Goal: Task Accomplishment & Management: Manage account settings

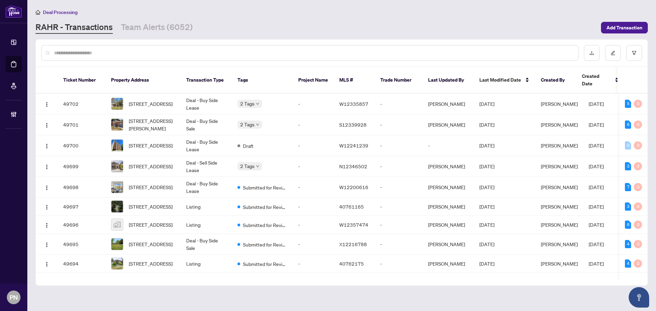
click at [165, 52] on input "text" at bounding box center [313, 53] width 519 height 8
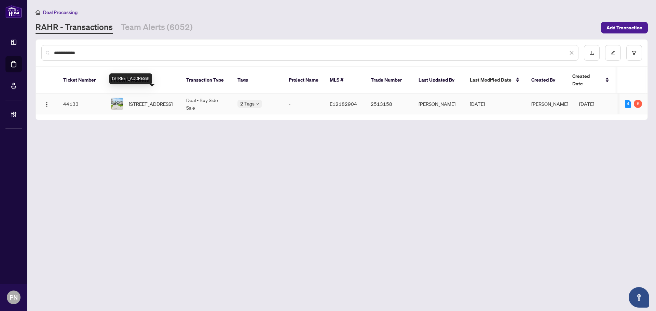
type input "**********"
click at [171, 100] on span "[STREET_ADDRESS]" at bounding box center [151, 104] width 44 height 8
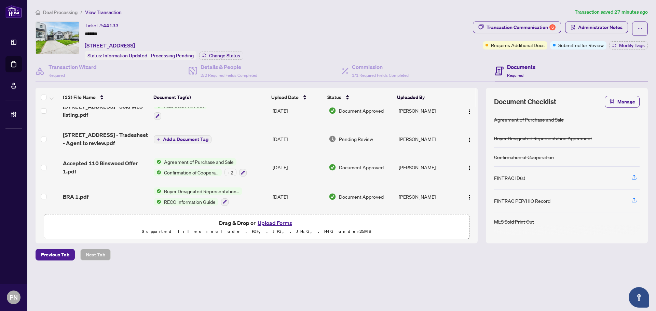
scroll to position [137, 0]
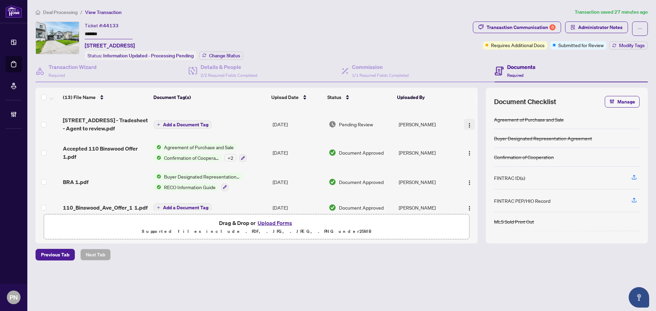
click at [464, 125] on button "button" at bounding box center [469, 124] width 11 height 11
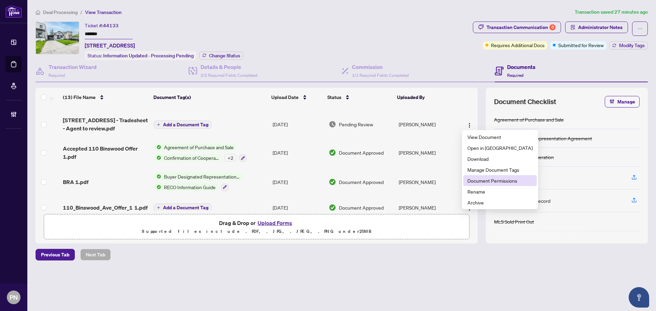
click at [475, 179] on span "Document Permissions" at bounding box center [500, 181] width 65 height 8
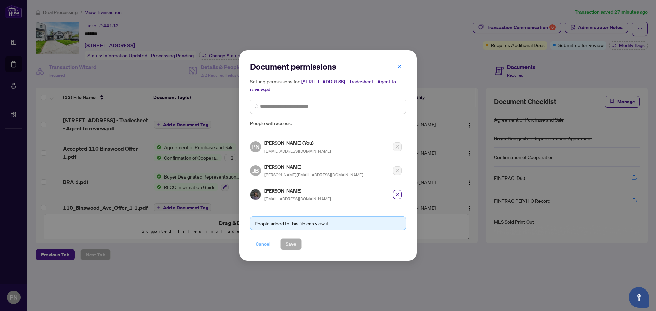
click at [263, 248] on span "Cancel" at bounding box center [263, 244] width 15 height 11
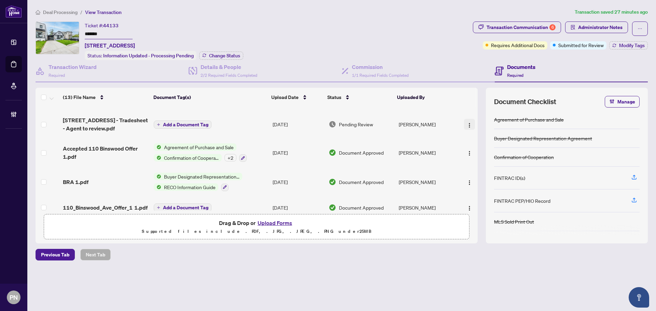
click at [470, 123] on img "button" at bounding box center [469, 125] width 5 height 5
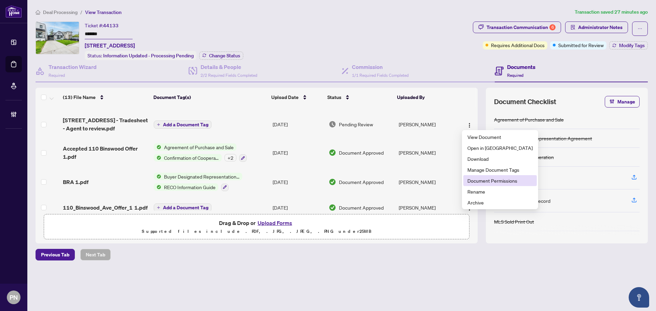
click at [500, 179] on span "Document Permissions" at bounding box center [500, 181] width 65 height 8
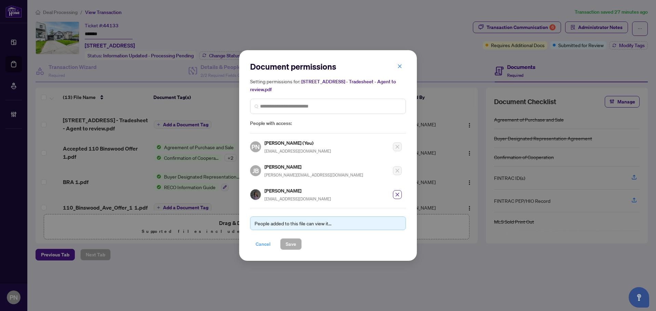
click at [256, 247] on span "Cancel" at bounding box center [263, 244] width 15 height 11
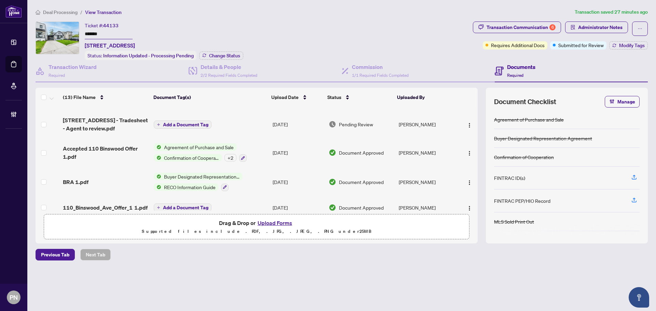
scroll to position [0, 0]
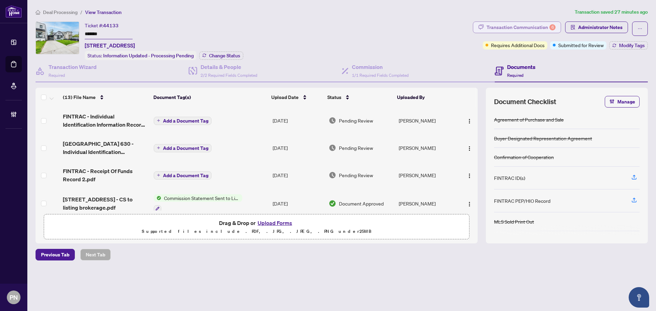
click at [514, 29] on div "Transaction Communication 6" at bounding box center [521, 27] width 69 height 11
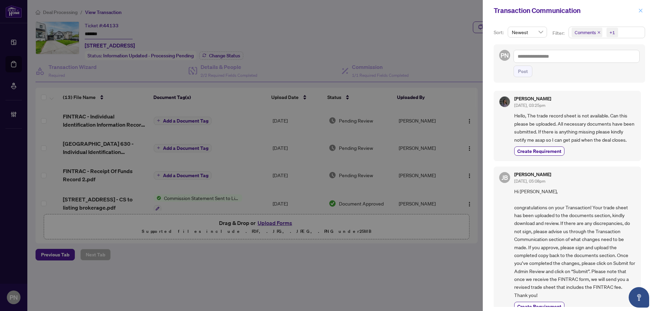
click at [644, 9] on button "button" at bounding box center [640, 10] width 9 height 8
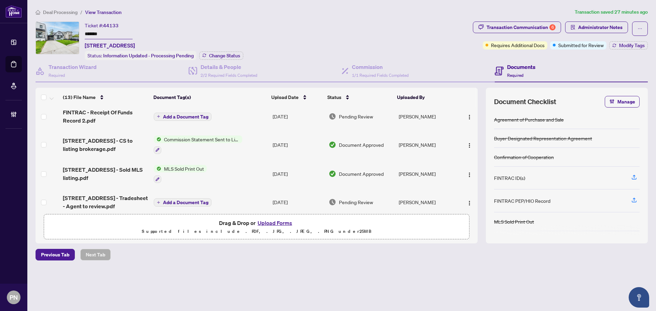
scroll to position [137, 0]
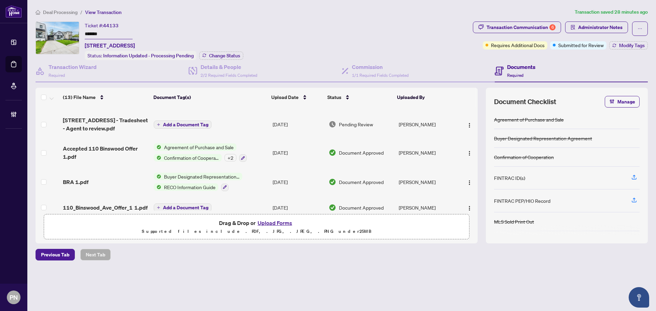
click at [129, 126] on span "110 Binswood Avenue - Tradesheet - Agent to review.pdf" at bounding box center [105, 124] width 85 height 16
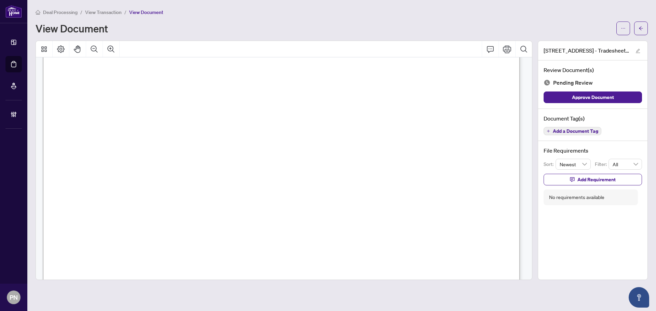
scroll to position [205, 0]
click at [621, 29] on icon "ellipsis" at bounding box center [623, 28] width 5 height 5
click at [590, 43] on span "Download" at bounding box center [599, 43] width 52 height 8
click at [105, 13] on span "View Transaction" at bounding box center [103, 12] width 37 height 6
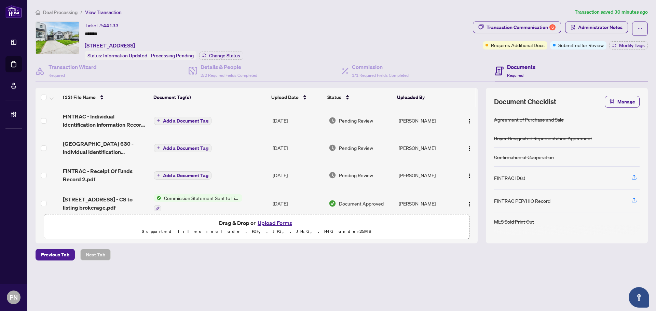
click at [59, 11] on span "Deal Processing" at bounding box center [60, 12] width 35 height 6
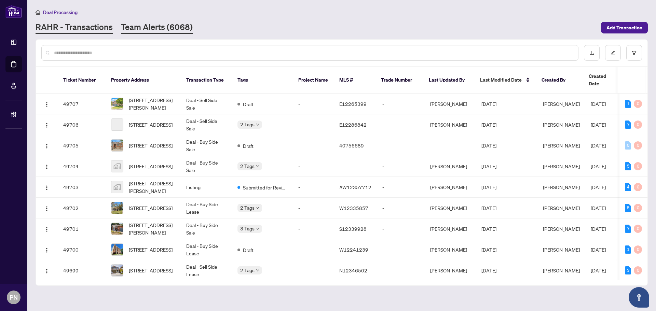
click at [147, 27] on link "Team Alerts (6068)" at bounding box center [157, 28] width 72 height 12
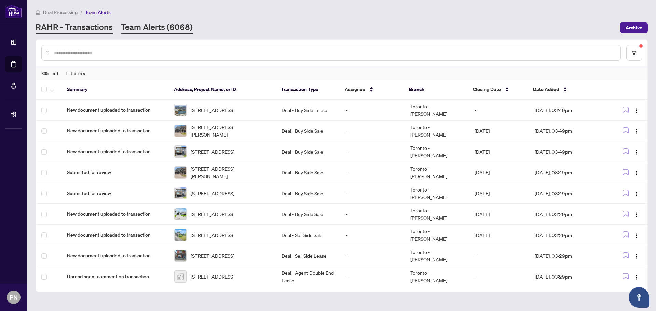
click at [81, 29] on link "RAHR - Transactions" at bounding box center [74, 28] width 77 height 12
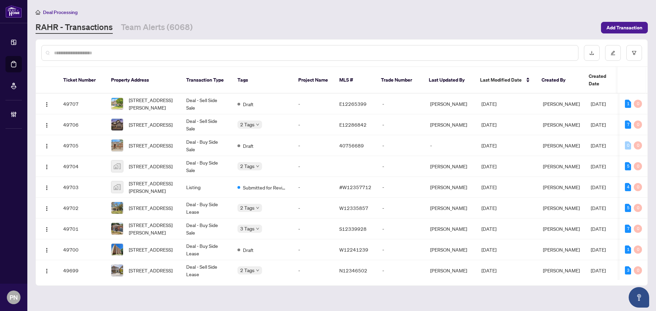
click at [169, 55] on input "text" at bounding box center [313, 53] width 519 height 8
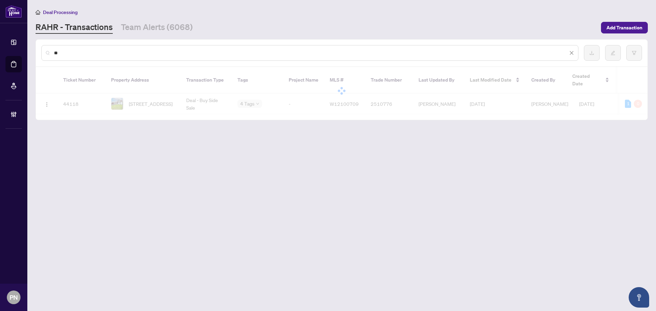
type input "*"
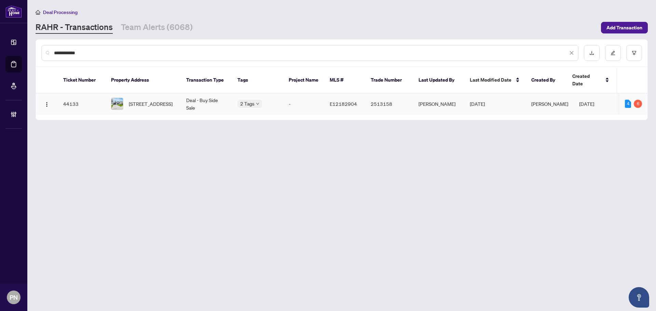
type input "**********"
click at [212, 94] on td "Deal - Buy Side Sale" at bounding box center [206, 104] width 51 height 21
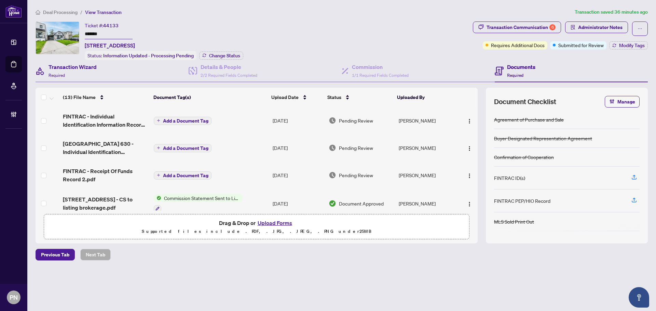
click at [119, 68] on div "Transaction Wizard Required" at bounding box center [112, 71] width 153 height 22
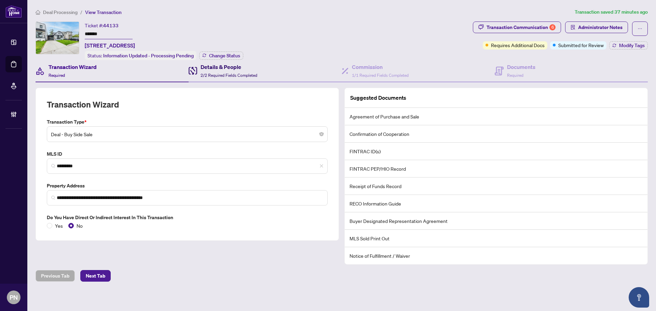
click at [222, 71] on div "Details & People 2/2 Required Fields Completed" at bounding box center [229, 71] width 57 height 16
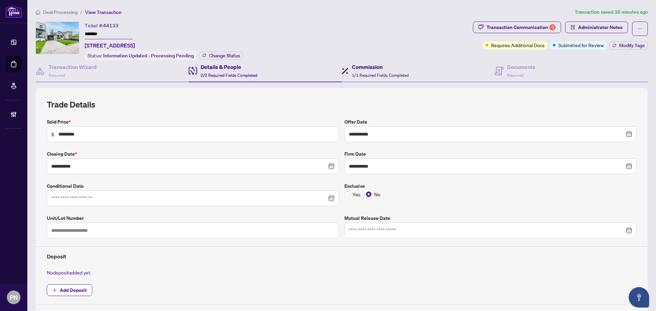
click at [363, 73] on span "1/1 Required Fields Completed" at bounding box center [380, 75] width 57 height 5
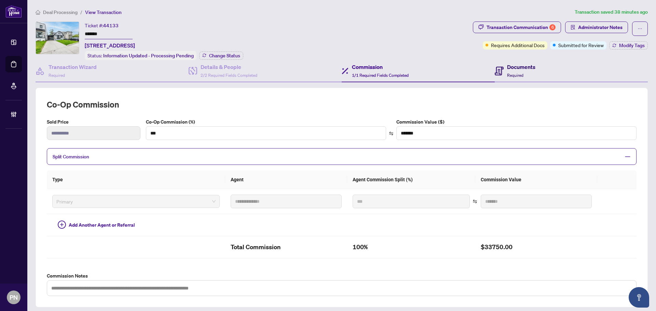
click at [517, 71] on div "Documents Required" at bounding box center [521, 71] width 28 height 16
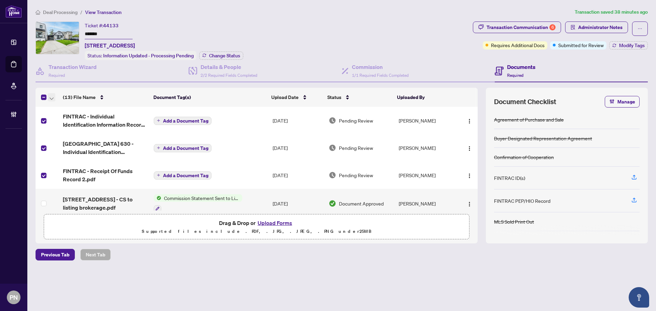
click at [55, 98] on button "button" at bounding box center [52, 97] width 8 height 8
click at [57, 112] on span "Open Selected in New Tab(s)" at bounding box center [83, 109] width 61 height 8
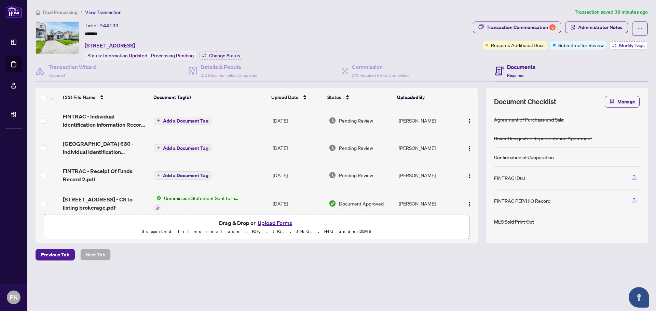
click at [619, 45] on span "Modify Tags" at bounding box center [632, 45] width 26 height 5
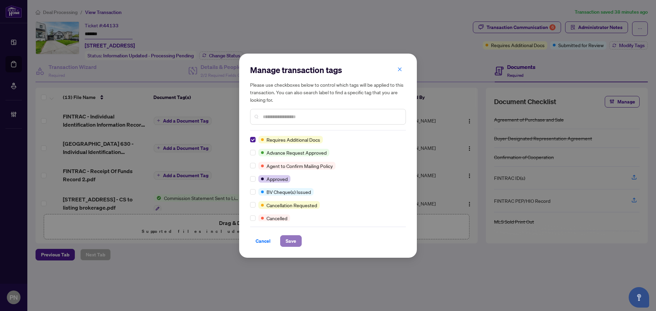
click at [293, 240] on span "Save" at bounding box center [291, 241] width 11 height 11
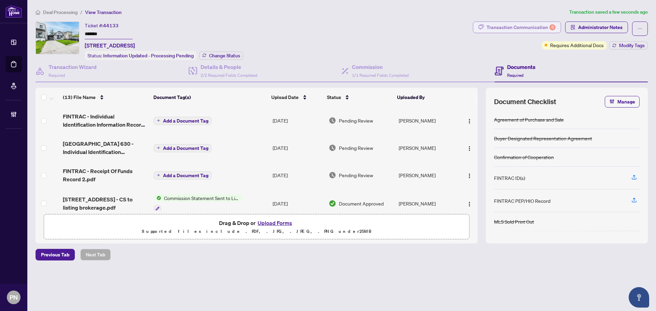
click at [541, 26] on div "Transaction Communication 6" at bounding box center [521, 27] width 69 height 11
type textarea "**********"
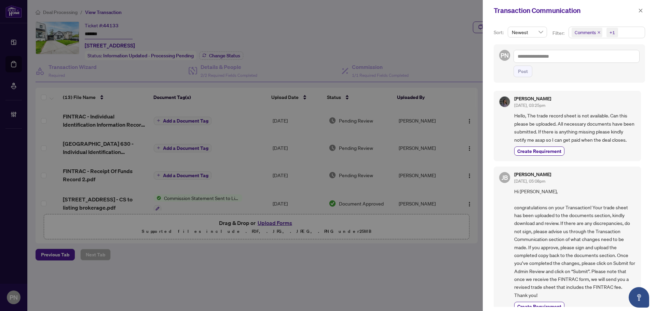
click at [598, 32] on icon "close" at bounding box center [598, 32] width 3 height 3
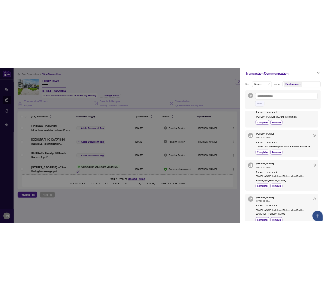
scroll to position [154, 0]
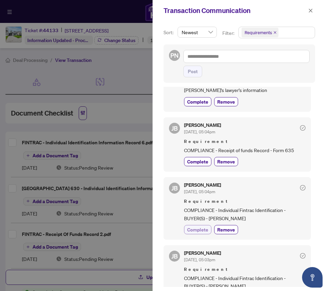
click at [197, 229] on span "Complete" at bounding box center [197, 229] width 21 height 7
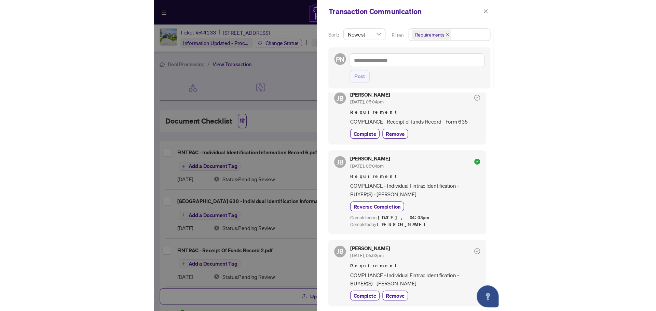
scroll to position [1, 0]
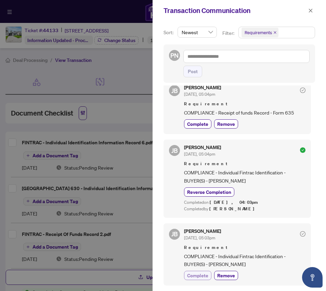
click at [203, 273] on span "Complete" at bounding box center [197, 275] width 21 height 7
click at [129, 57] on div at bounding box center [163, 145] width 326 height 291
click at [311, 13] on icon "close" at bounding box center [310, 10] width 5 height 5
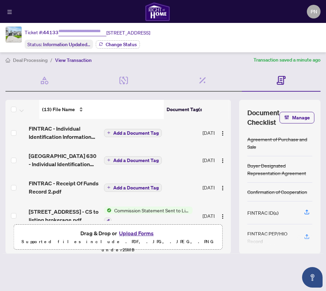
type input "*******"
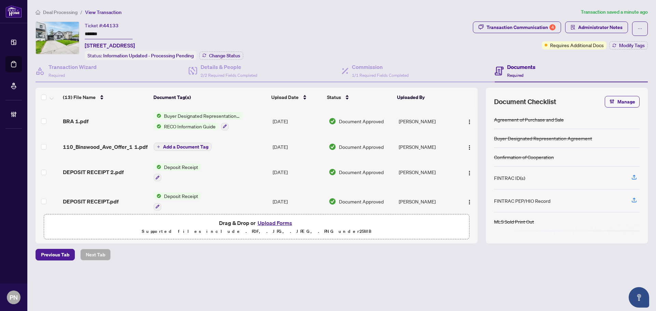
scroll to position [187, 0]
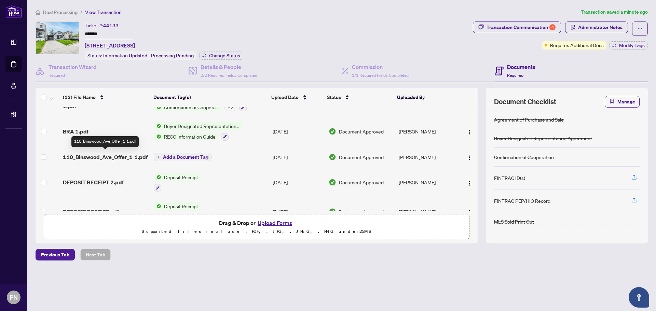
click at [131, 153] on span "110_Binswood_Ave_Offer_1 1.pdf" at bounding box center [105, 157] width 85 height 8
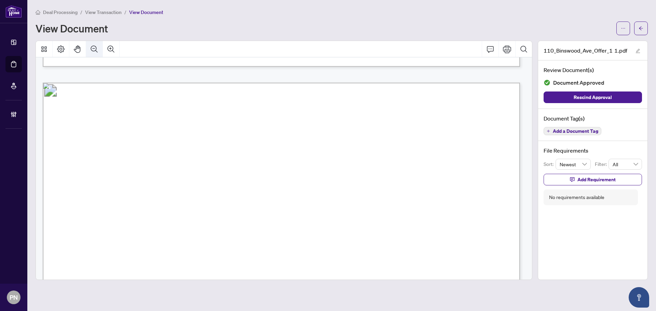
click at [93, 42] on button "Zoom Out" at bounding box center [94, 49] width 16 height 16
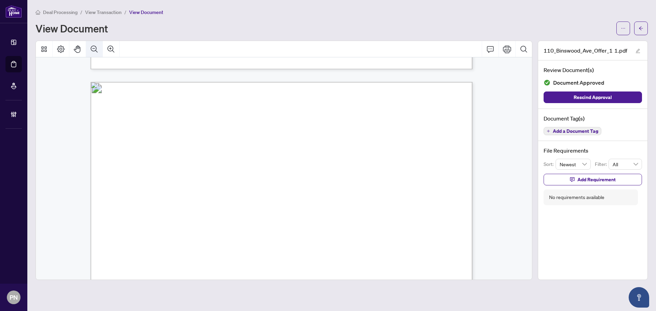
click at [93, 42] on button "Zoom Out" at bounding box center [94, 49] width 16 height 16
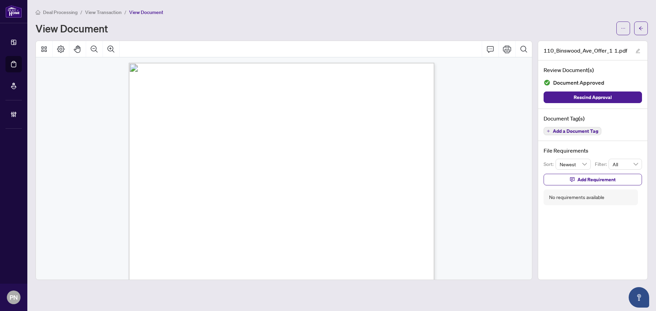
scroll to position [1755, 0]
click at [101, 8] on main "Deal Processing / View Transaction / View Document View Document 110_Binswood_A…" at bounding box center [341, 155] width 629 height 311
click at [104, 12] on span "View Transaction" at bounding box center [103, 12] width 37 height 6
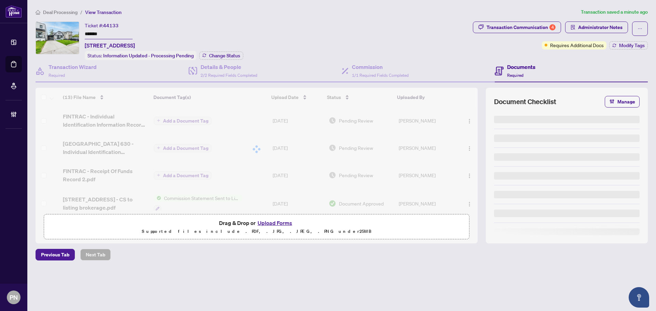
type input "*******"
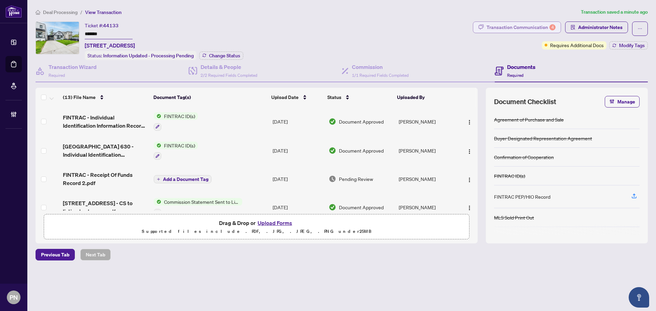
click at [516, 26] on div "Transaction Communication 4" at bounding box center [521, 27] width 69 height 11
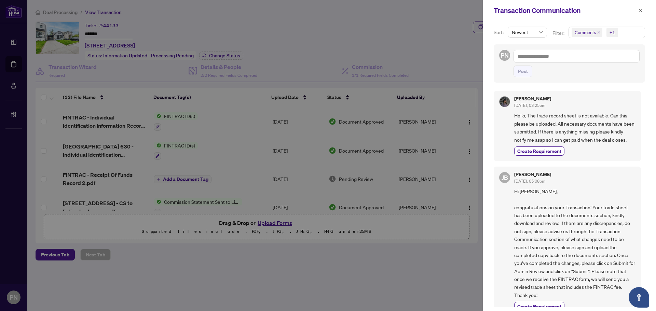
click at [599, 31] on icon "close" at bounding box center [598, 32] width 3 height 3
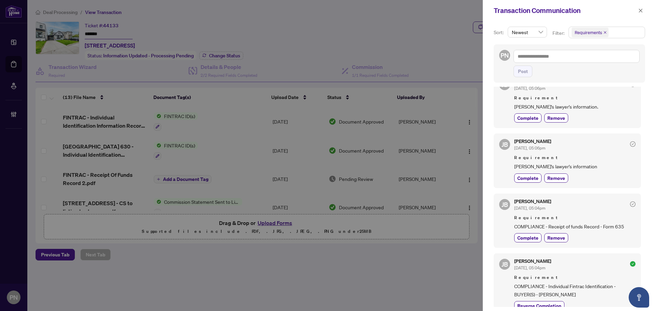
scroll to position [137, 0]
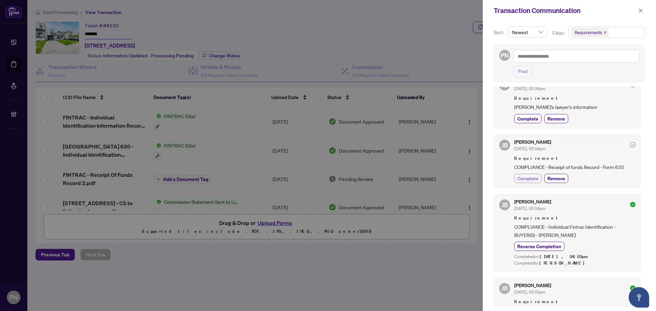
click at [530, 176] on span "Complete" at bounding box center [527, 178] width 21 height 7
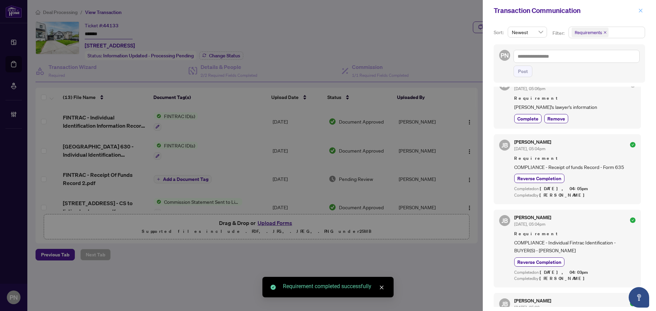
click at [639, 8] on icon "close" at bounding box center [640, 10] width 5 height 5
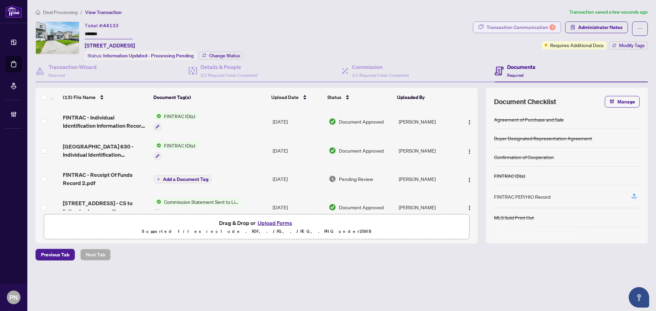
click at [533, 25] on div "Transaction Communication 3" at bounding box center [521, 27] width 69 height 11
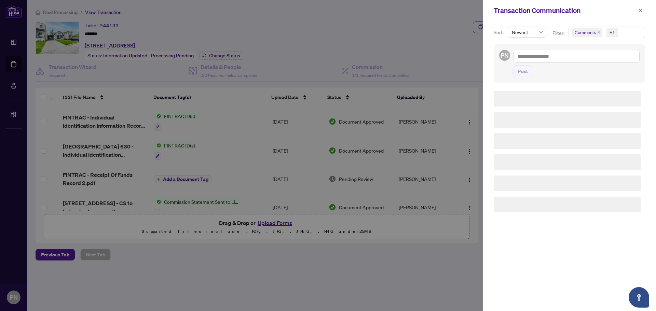
scroll to position [0, 0]
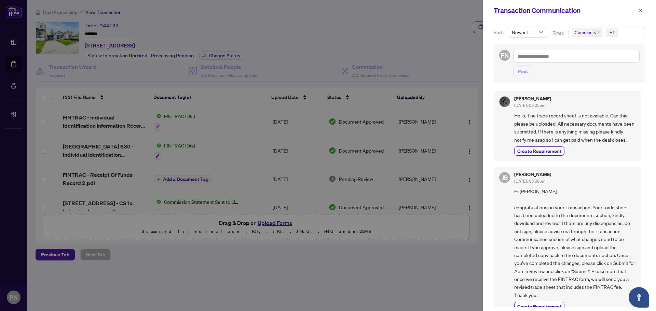
click at [599, 34] on icon "close" at bounding box center [598, 32] width 3 height 3
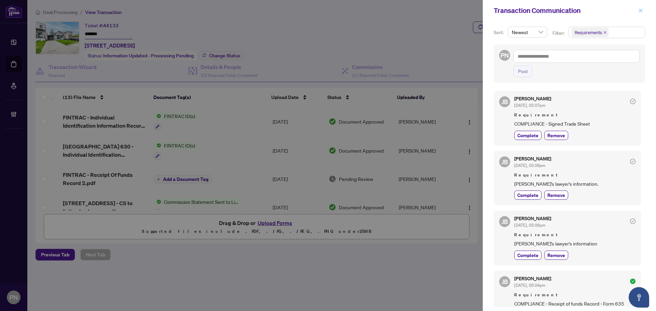
click at [640, 13] on icon "close" at bounding box center [640, 10] width 5 height 5
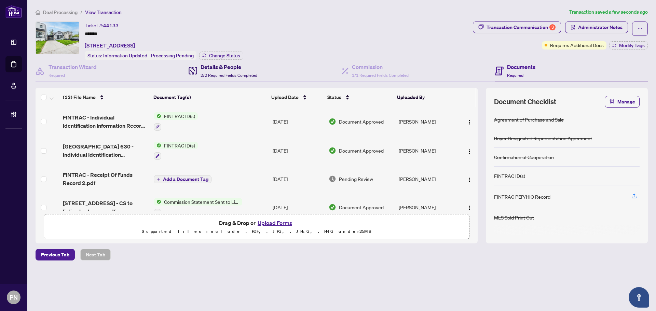
click at [248, 69] on h4 "Details & People" at bounding box center [229, 67] width 57 height 8
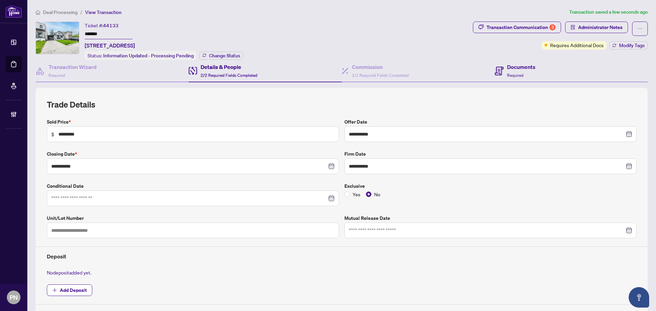
click at [532, 75] on div "Documents Required" at bounding box center [571, 71] width 153 height 22
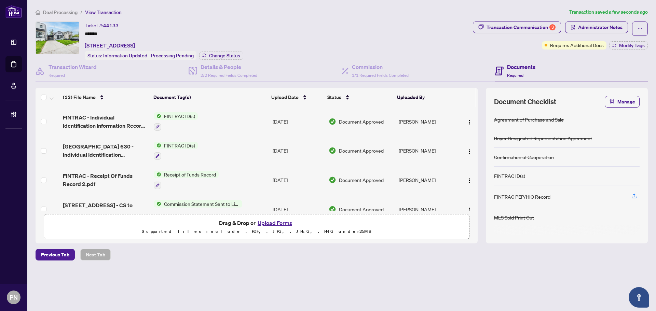
click at [536, 33] on span "Transaction Communication 3" at bounding box center [517, 29] width 88 height 14
click at [544, 26] on div "Transaction Communication 3" at bounding box center [521, 27] width 69 height 11
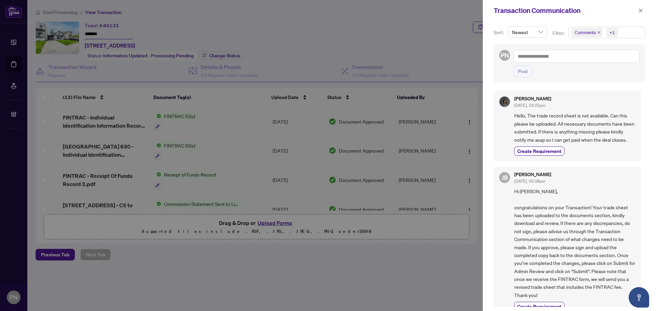
click at [600, 32] on icon "close" at bounding box center [598, 32] width 3 height 3
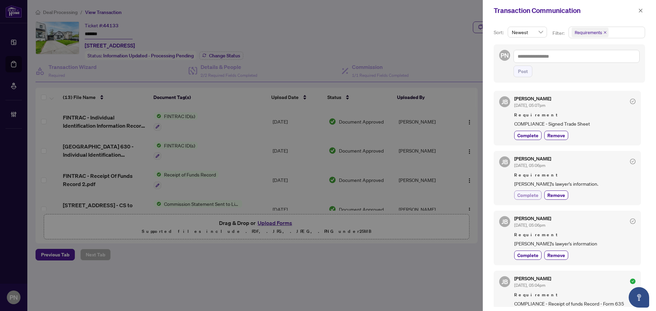
click at [532, 193] on span "Complete" at bounding box center [527, 195] width 21 height 7
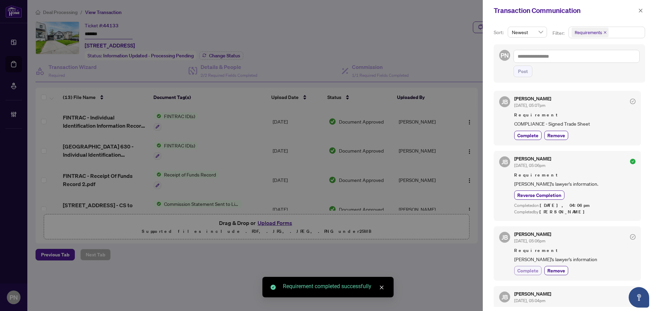
click at [530, 271] on span "Complete" at bounding box center [527, 270] width 21 height 7
click at [641, 9] on icon "close" at bounding box center [640, 10] width 5 height 5
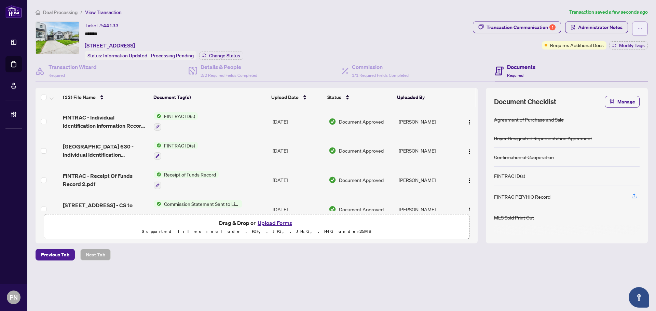
click at [641, 27] on icon "ellipsis" at bounding box center [640, 28] width 5 height 5
click at [606, 44] on span "Transaction Permissions" at bounding box center [616, 44] width 52 height 8
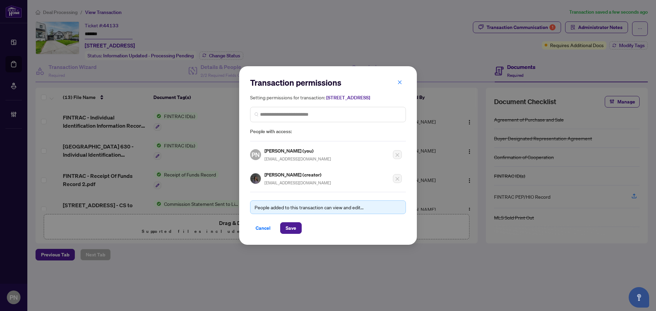
click at [295, 186] on span "nadiasaloojee@gmail.com" at bounding box center [298, 182] width 67 height 5
copy div "nadiasaloojee@gmail.com"
click at [261, 234] on span "Cancel" at bounding box center [263, 228] width 15 height 11
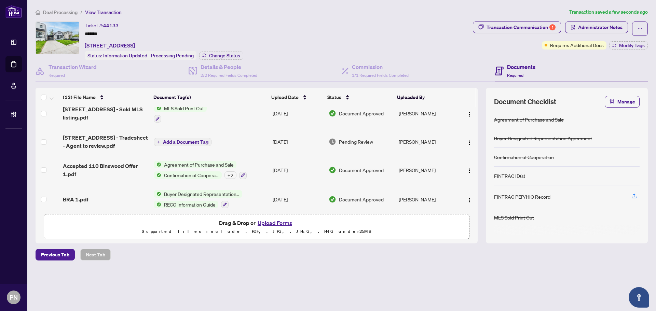
scroll to position [137, 0]
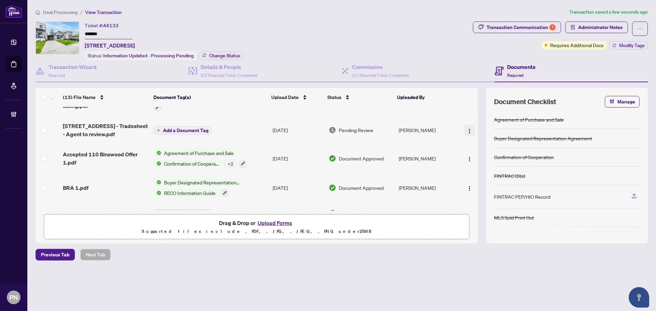
click at [467, 130] on img "button" at bounding box center [469, 130] width 5 height 5
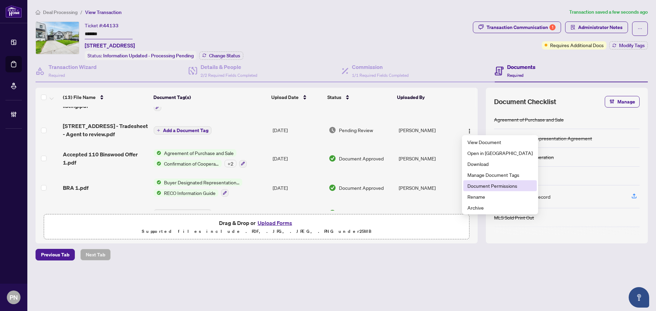
click at [485, 186] on span "Document Permissions" at bounding box center [500, 186] width 65 height 8
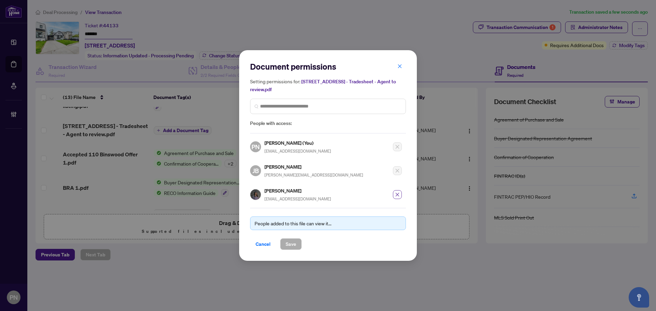
click at [396, 192] on icon "close" at bounding box center [397, 194] width 5 height 5
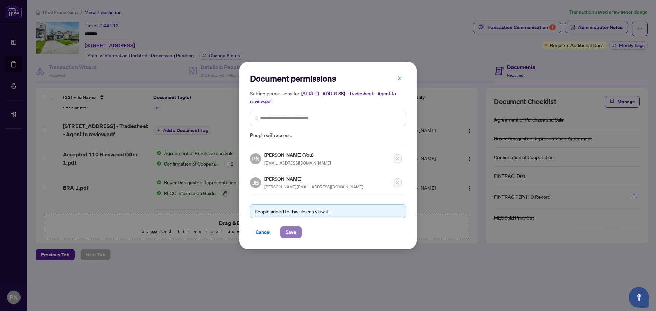
drag, startPoint x: 292, startPoint y: 232, endPoint x: 298, endPoint y: 226, distance: 8.9
click at [291, 232] on span "Save" at bounding box center [291, 232] width 11 height 11
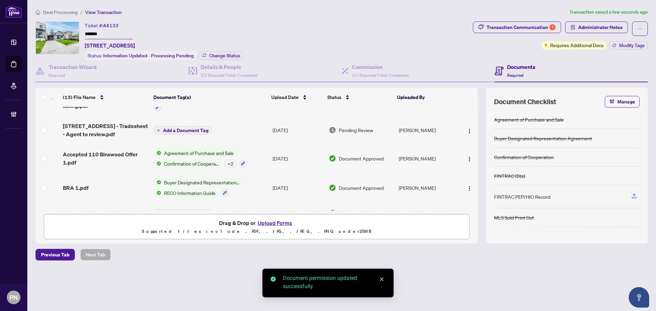
drag, startPoint x: 466, startPoint y: 128, endPoint x: 493, endPoint y: 156, distance: 38.7
click at [467, 128] on img "button" at bounding box center [469, 130] width 5 height 5
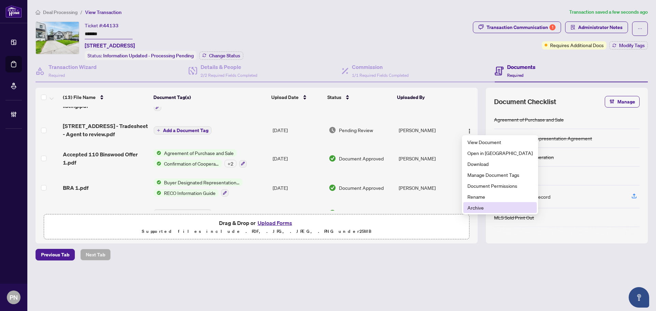
click at [475, 207] on span "Archive" at bounding box center [500, 208] width 65 height 8
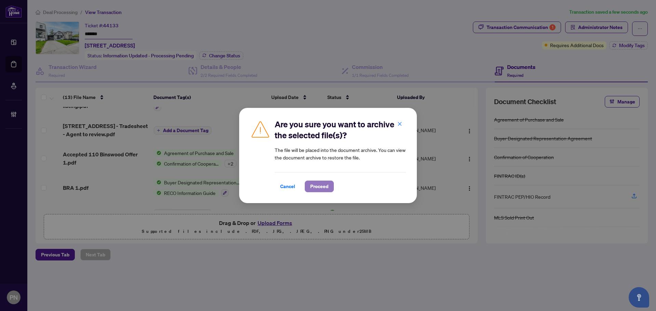
click at [329, 185] on button "Proceed" at bounding box center [319, 187] width 29 height 12
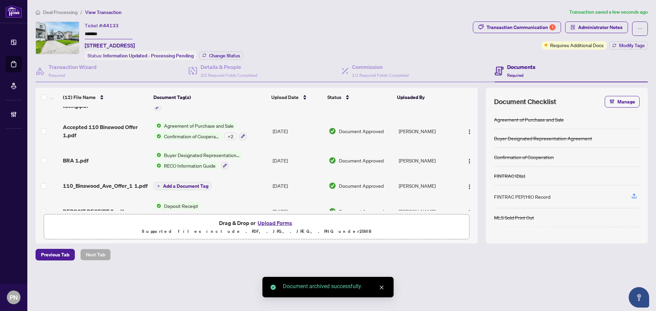
scroll to position [0, 0]
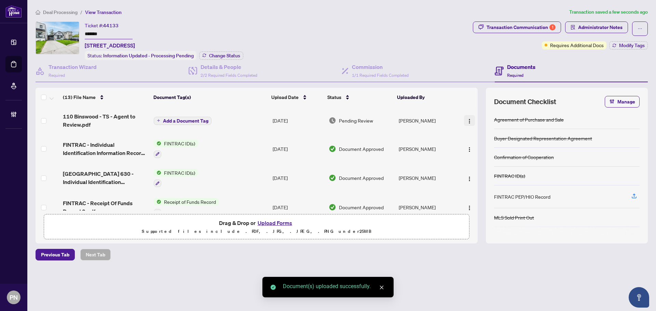
click at [464, 119] on button "button" at bounding box center [469, 120] width 11 height 11
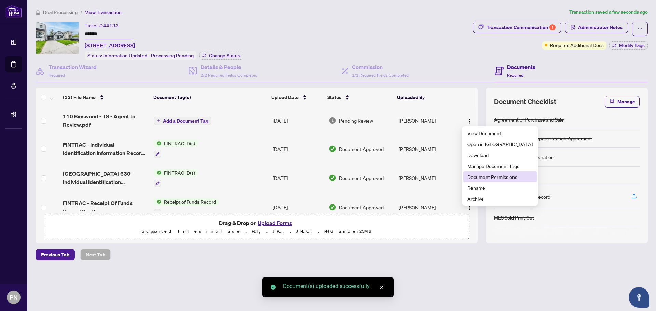
click at [502, 181] on li "Document Permissions" at bounding box center [499, 177] width 73 height 11
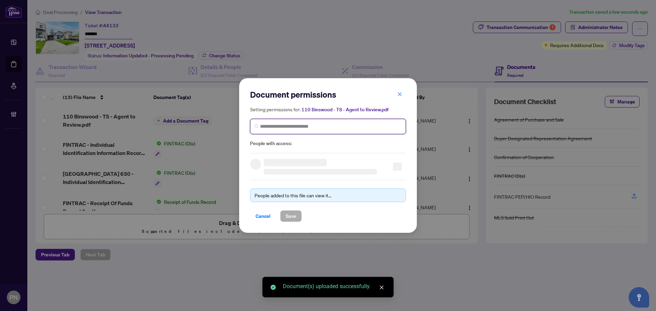
click at [332, 125] on input "search" at bounding box center [330, 126] width 141 height 7
paste input "**********"
type input "**********"
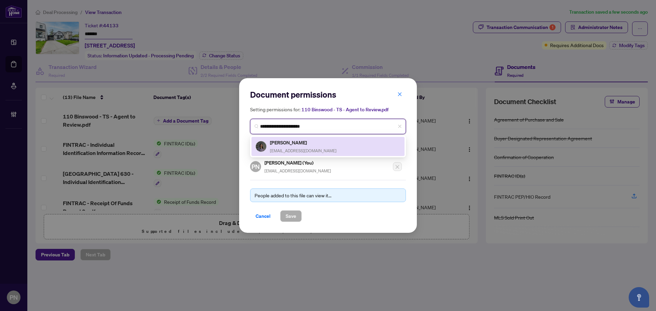
click at [333, 148] on div "Nadia Saloojee nadiasaloojee@gmail.com" at bounding box center [328, 147] width 145 height 16
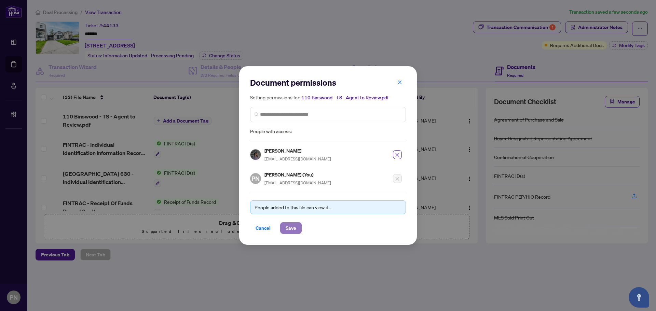
click at [290, 229] on span "Save" at bounding box center [291, 228] width 11 height 11
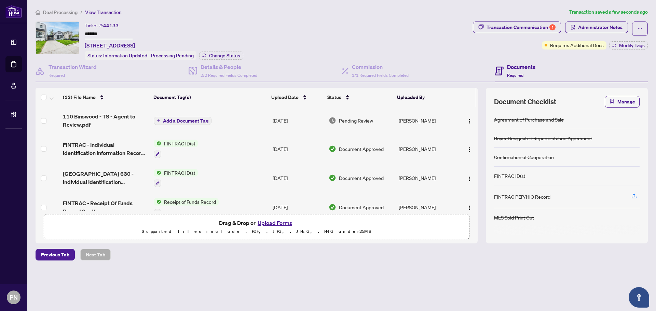
click at [254, 17] on div "Deal Processing / View Transaction Transaction saved a few seconds ago Ticket #…" at bounding box center [342, 146] width 618 height 276
click at [469, 121] on img "button" at bounding box center [469, 121] width 5 height 5
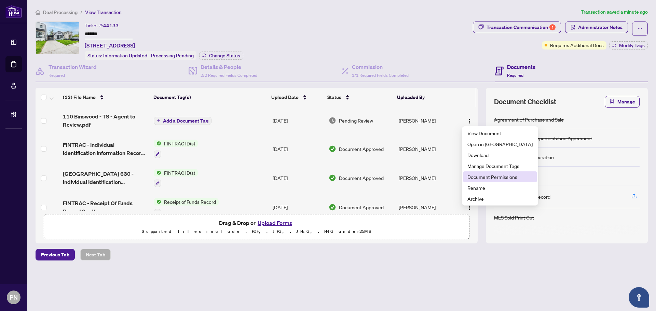
click at [490, 175] on span "Document Permissions" at bounding box center [500, 177] width 65 height 8
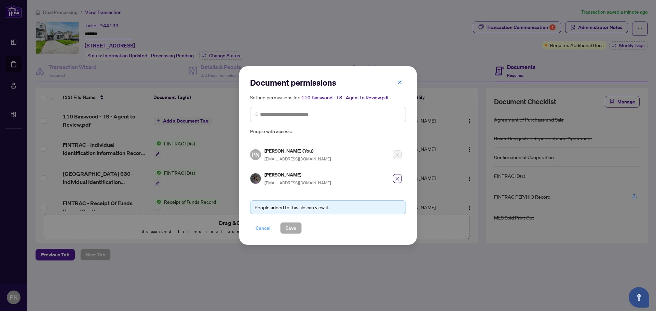
click at [270, 233] on span "Cancel" at bounding box center [263, 228] width 15 height 11
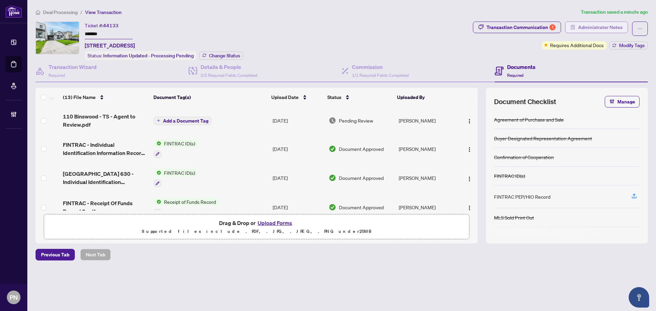
click at [612, 24] on span "Administrator Notes" at bounding box center [600, 27] width 44 height 11
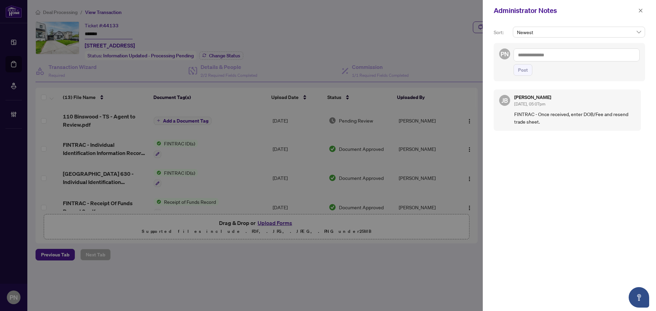
click at [572, 53] on textarea at bounding box center [577, 55] width 126 height 13
type textarea "**********"
click at [525, 69] on span "Post" at bounding box center [523, 70] width 10 height 11
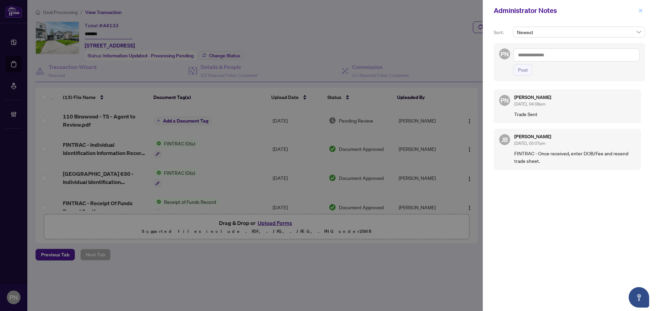
click at [637, 11] on button "button" at bounding box center [640, 10] width 9 height 8
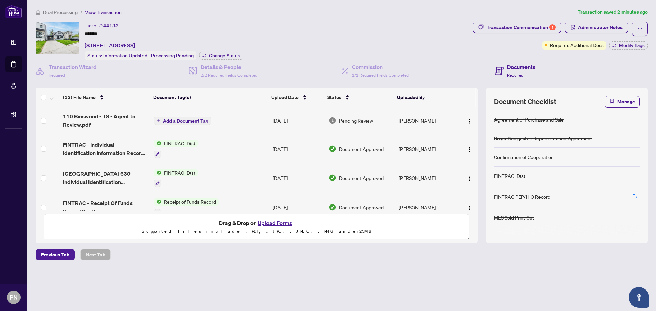
scroll to position [68, 0]
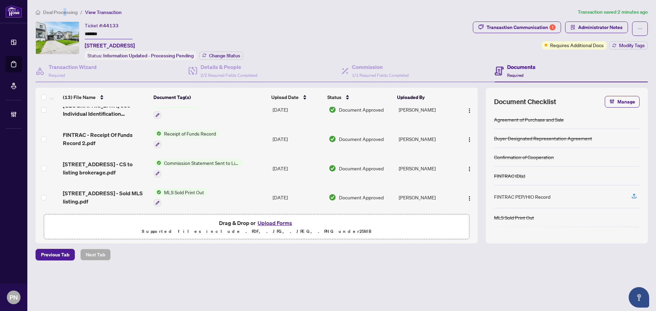
click at [65, 14] on span "Deal Processing" at bounding box center [60, 12] width 35 height 6
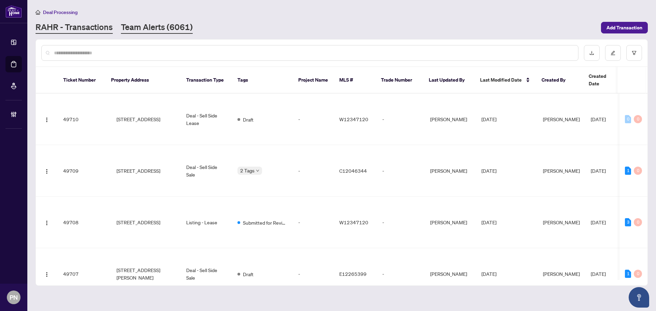
click at [146, 31] on link "Team Alerts (6061)" at bounding box center [157, 28] width 72 height 12
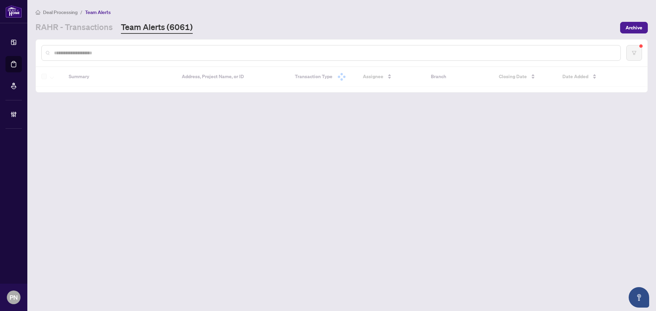
click at [154, 52] on input "text" at bounding box center [334, 53] width 561 height 8
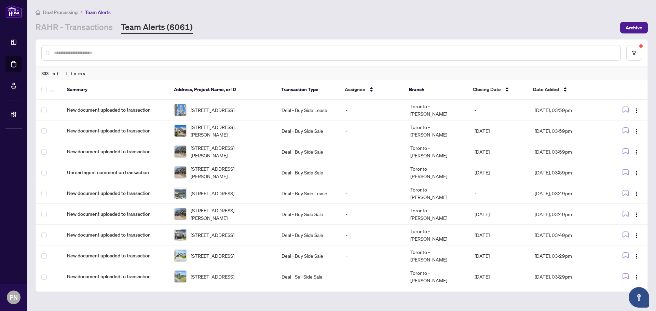
click at [158, 52] on input "text" at bounding box center [334, 53] width 561 height 8
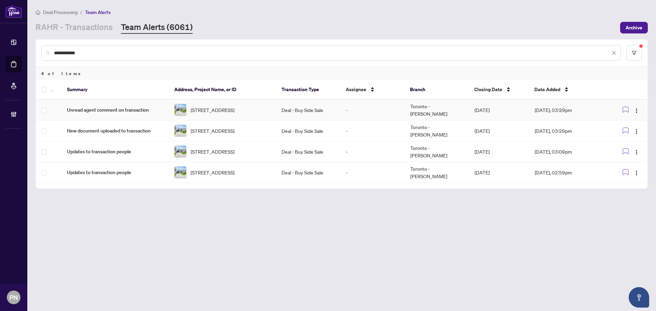
type input "**********"
click at [234, 109] on span "110 Binswood Ave, Toronto, Ontario M4C 3N9, Canada" at bounding box center [213, 110] width 44 height 8
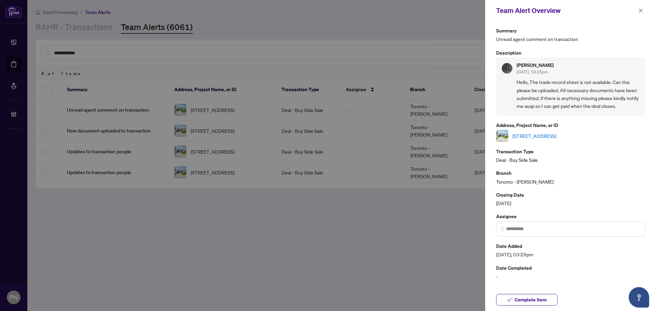
drag, startPoint x: 532, startPoint y: 301, endPoint x: 548, endPoint y: 284, distance: 23.5
click at [532, 302] on span "Complete Item" at bounding box center [531, 300] width 32 height 11
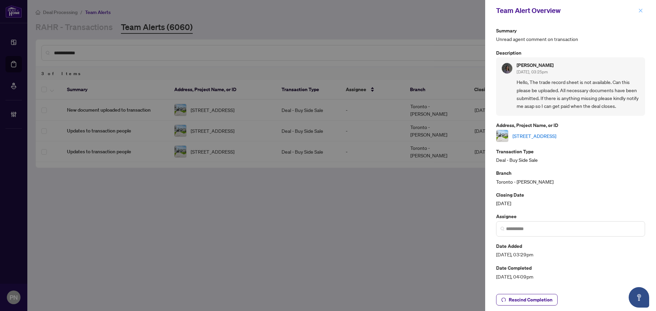
click at [641, 11] on icon "close" at bounding box center [641, 11] width 4 height 4
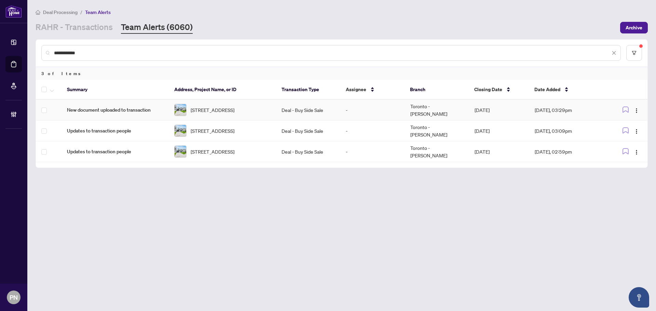
click at [337, 111] on td "Deal - Buy Side Sale" at bounding box center [308, 110] width 64 height 21
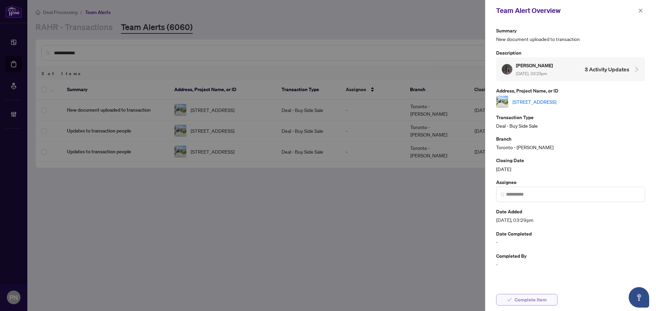
click at [528, 300] on span "Complete Item" at bounding box center [531, 300] width 32 height 11
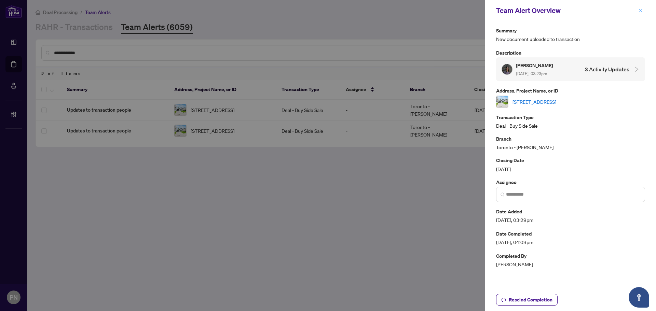
click at [638, 12] on icon "close" at bounding box center [640, 10] width 5 height 5
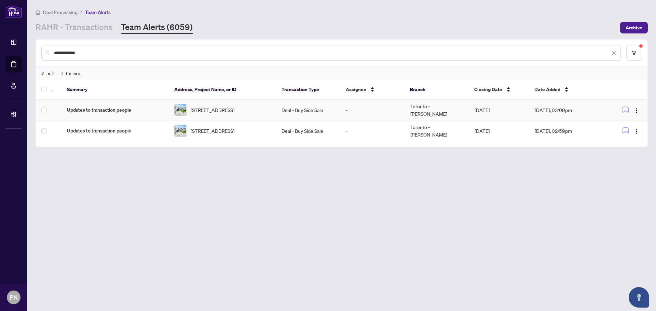
click at [294, 109] on td "Deal - Buy Side Sale" at bounding box center [308, 110] width 64 height 21
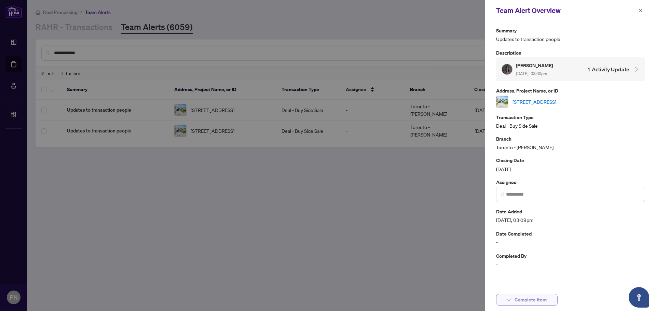
click at [529, 306] on button "Complete Item" at bounding box center [527, 300] width 62 height 12
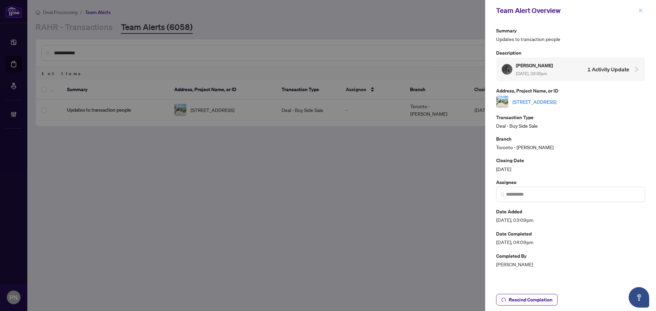
click at [640, 10] on icon "close" at bounding box center [641, 11] width 4 height 4
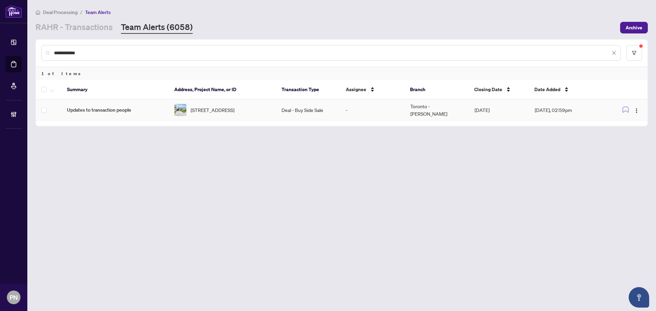
click at [282, 108] on td "Deal - Buy Side Sale" at bounding box center [308, 110] width 64 height 21
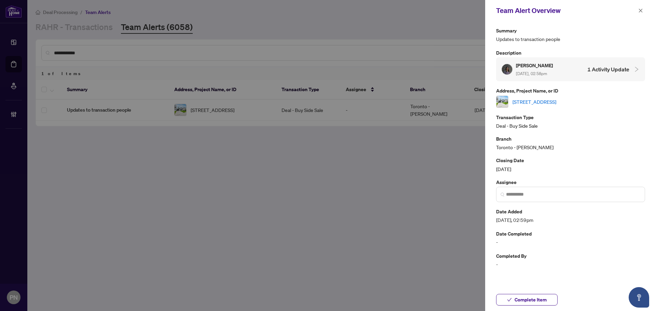
click at [525, 307] on div "Complete Item" at bounding box center [570, 300] width 171 height 23
click at [528, 301] on span "Complete Item" at bounding box center [531, 300] width 32 height 11
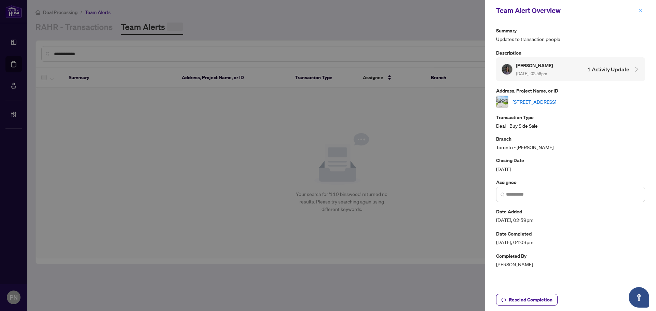
click at [639, 8] on icon "close" at bounding box center [640, 10] width 5 height 5
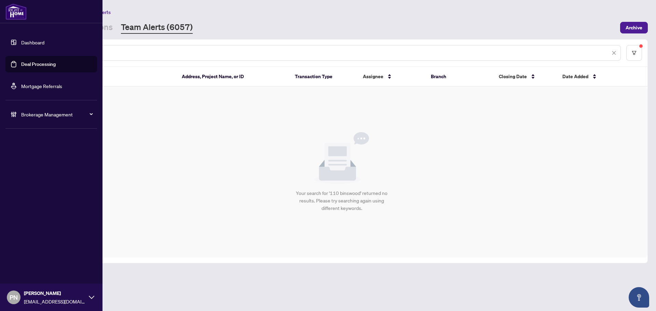
drag, startPoint x: 74, startPoint y: 53, endPoint x: 0, endPoint y: 44, distance: 75.0
click at [0, 45] on div "**********" at bounding box center [328, 155] width 656 height 311
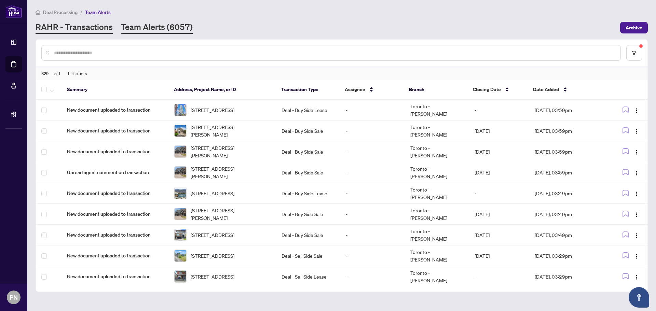
click at [67, 25] on link "RAHR - Transactions" at bounding box center [74, 28] width 77 height 12
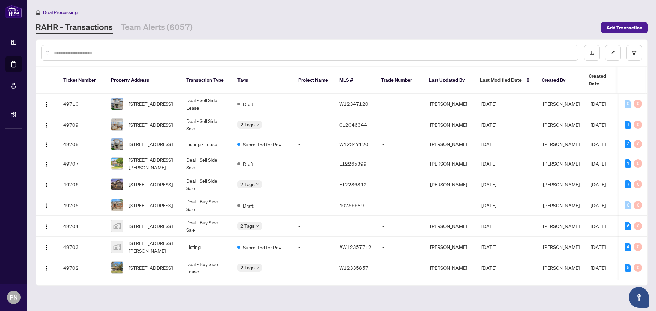
click at [168, 51] on input "text" at bounding box center [313, 53] width 519 height 8
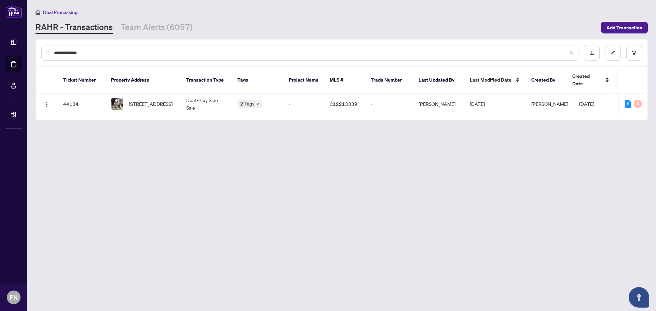
type input "**********"
click at [164, 102] on span "251 St Clarens Ave, Toronto, Ontario M6H 3W2, Canada" at bounding box center [151, 104] width 44 height 8
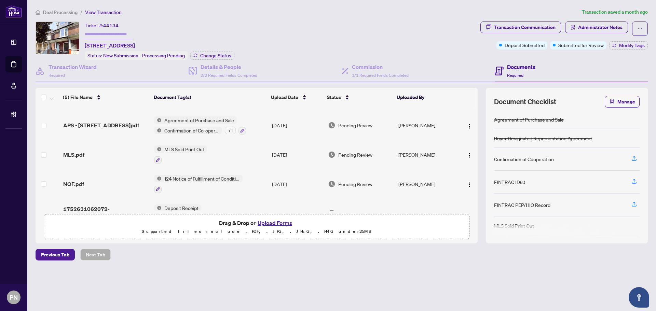
scroll to position [44, 0]
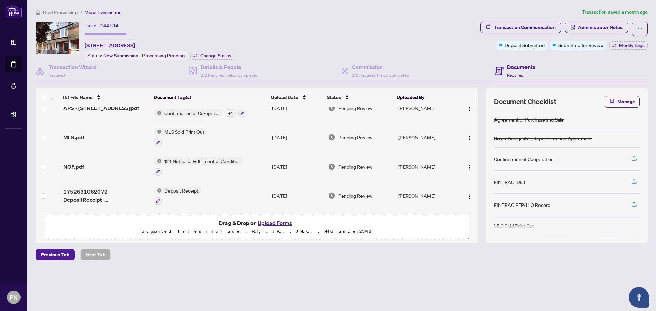
click at [470, 286] on main "Deal Processing / View Transaction Transaction saved a month ago Ticket #: 4413…" at bounding box center [341, 155] width 629 height 311
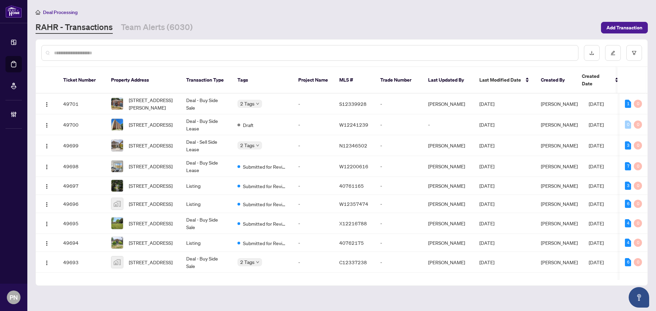
click at [192, 54] on input "text" at bounding box center [313, 53] width 519 height 8
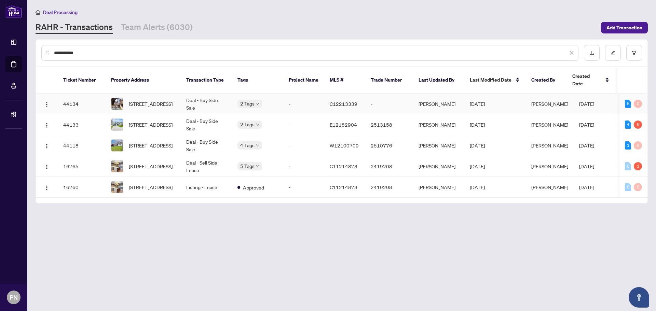
type input "**********"
click at [211, 98] on td "Deal - Buy Side Sale" at bounding box center [206, 104] width 51 height 21
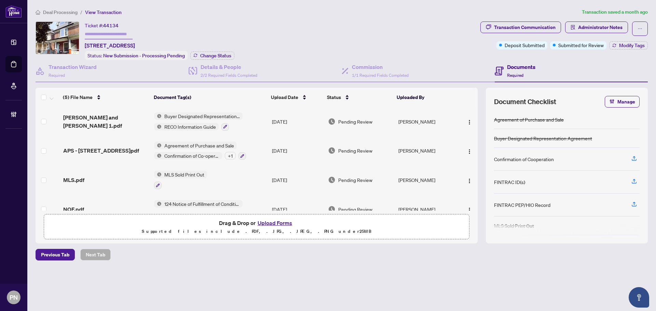
click at [114, 153] on span "APS - [STREET_ADDRESS]pdf" at bounding box center [101, 151] width 76 height 8
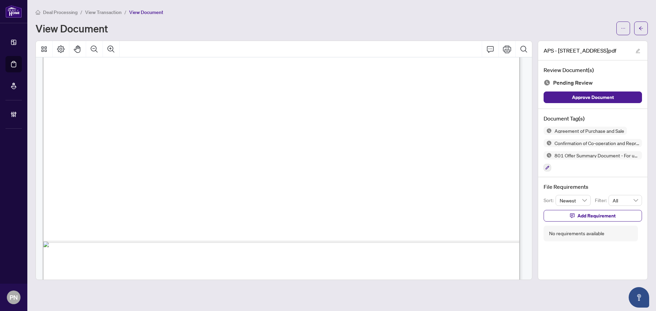
scroll to position [2255, 0]
click at [68, 11] on span "Deal Processing" at bounding box center [60, 12] width 35 height 6
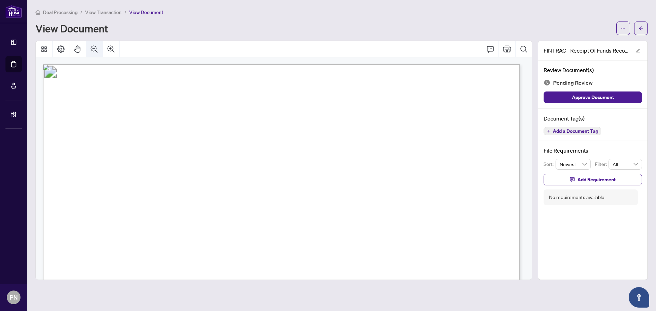
click at [92, 53] on button "Zoom Out" at bounding box center [94, 49] width 16 height 16
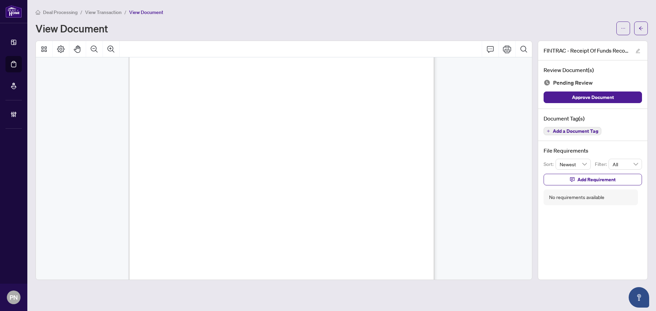
scroll to position [1403, 0]
click at [582, 131] on span "Add a Document Tag" at bounding box center [575, 131] width 45 height 5
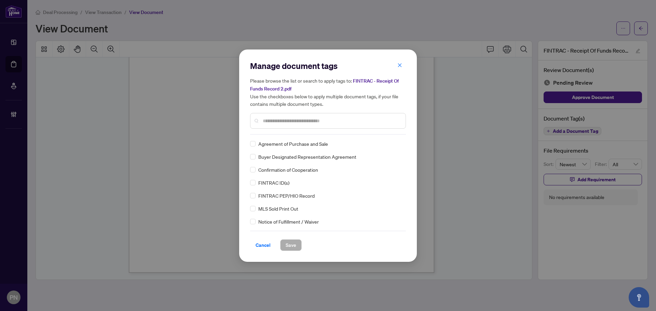
click at [301, 116] on div at bounding box center [328, 121] width 156 height 16
drag, startPoint x: 318, startPoint y: 120, endPoint x: 327, endPoint y: 108, distance: 15.1
click at [319, 118] on input "text" at bounding box center [331, 121] width 137 height 8
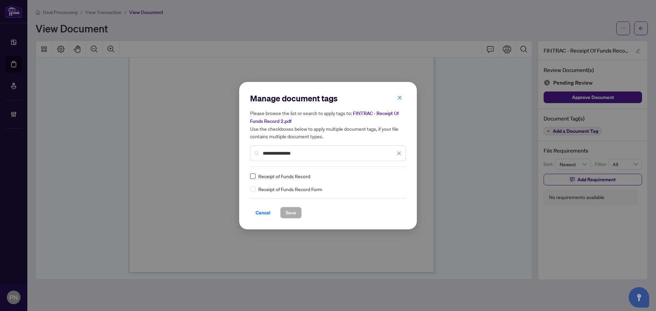
type input "**********"
click at [387, 177] on div at bounding box center [392, 176] width 17 height 7
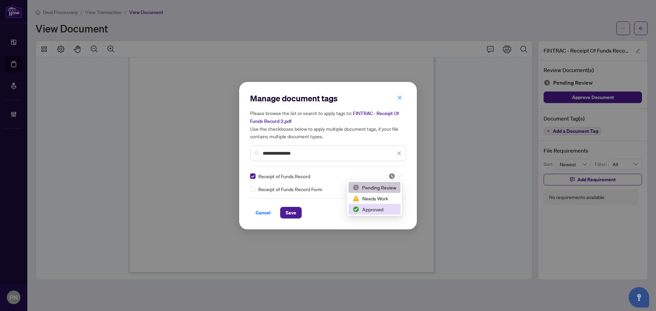
click at [365, 210] on div "Approved" at bounding box center [375, 210] width 44 height 8
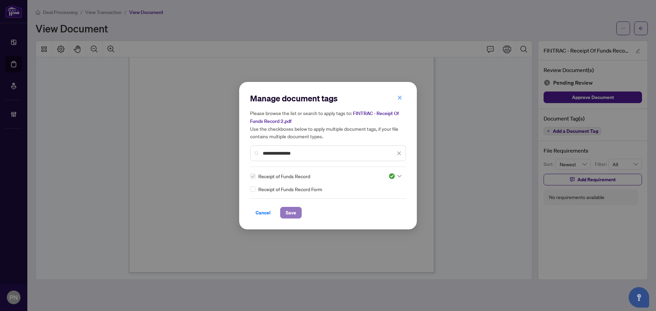
click at [289, 214] on span "Save" at bounding box center [291, 212] width 11 height 11
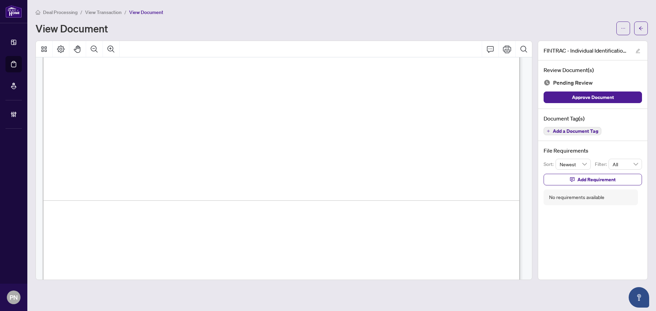
scroll to position [2309, 0]
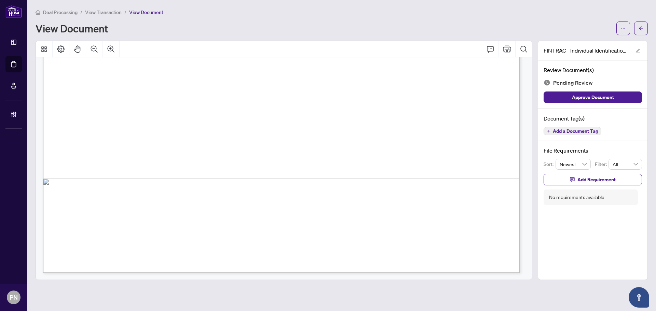
click at [580, 137] on div "Document Tag(s) Add a Document Tag" at bounding box center [592, 125] width 109 height 32
click at [582, 130] on span "Add a Document Tag" at bounding box center [575, 131] width 45 height 5
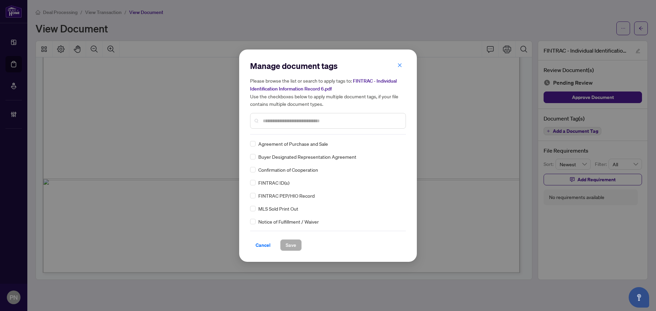
click at [252, 186] on div "Agreement of Purchase and Sale Buyer Designated Representation Agreement Confir…" at bounding box center [328, 182] width 156 height 85
click at [392, 141] on img at bounding box center [392, 143] width 7 height 7
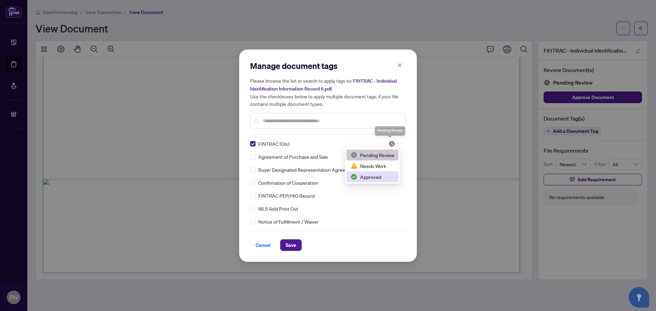
click at [378, 180] on div "Approved" at bounding box center [373, 177] width 44 height 8
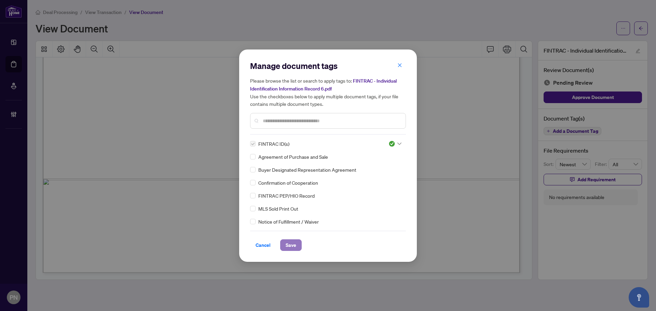
click at [297, 247] on button "Save" at bounding box center [291, 246] width 22 height 12
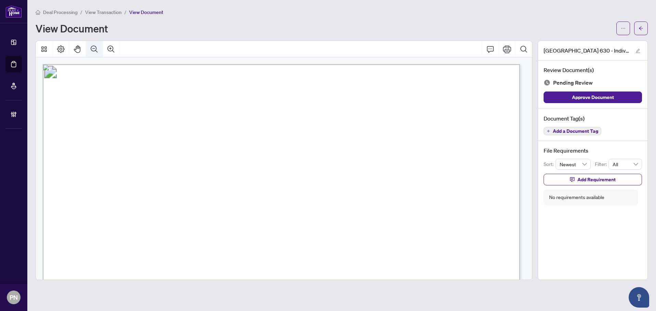
click at [96, 52] on icon "Zoom Out" at bounding box center [94, 49] width 8 height 8
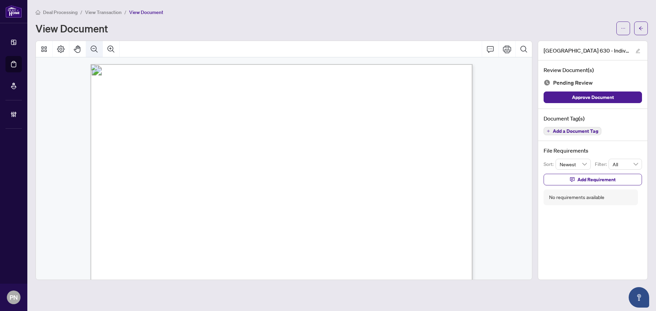
click at [96, 52] on icon "Zoom Out" at bounding box center [94, 49] width 8 height 8
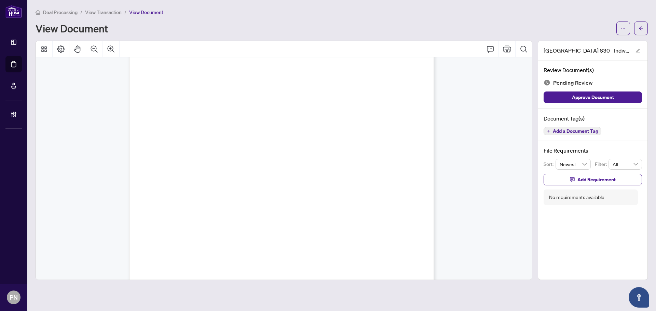
scroll to position [1403, 0]
click at [564, 130] on span "Add a Document Tag" at bounding box center [575, 131] width 45 height 5
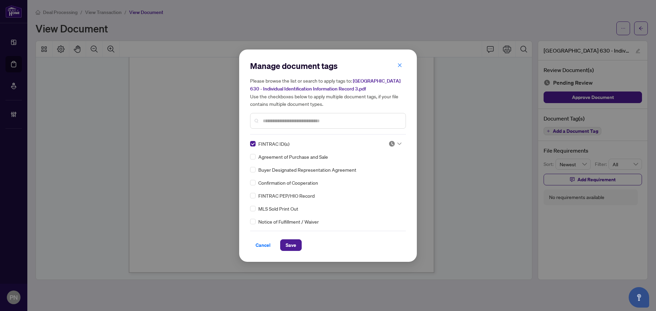
click at [393, 144] on img at bounding box center [392, 143] width 7 height 7
click at [372, 178] on div "Approved" at bounding box center [373, 177] width 44 height 8
click at [292, 247] on span "Save" at bounding box center [291, 245] width 11 height 11
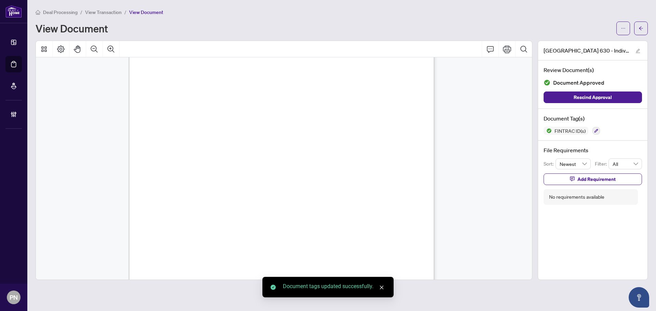
scroll to position [0, 0]
drag, startPoint x: 326, startPoint y: 150, endPoint x: 277, endPoint y: -41, distance: 197.8
